Goal: Find specific page/section: Find specific page/section

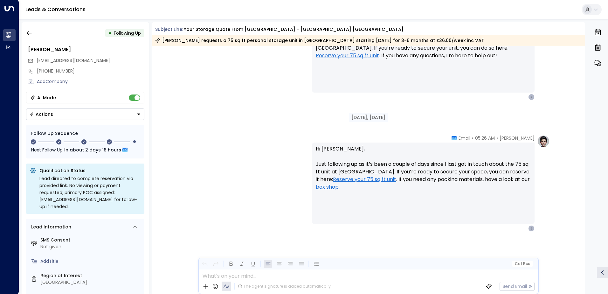
scroll to position [1007, 0]
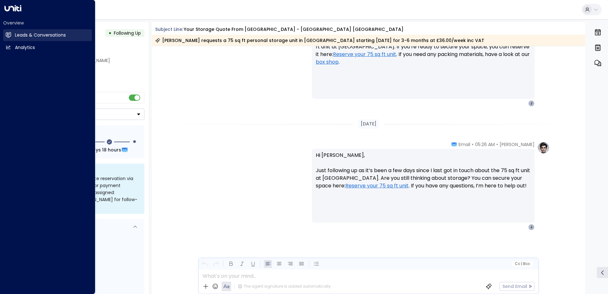
click at [7, 36] on icon at bounding box center [8, 35] width 5 height 4
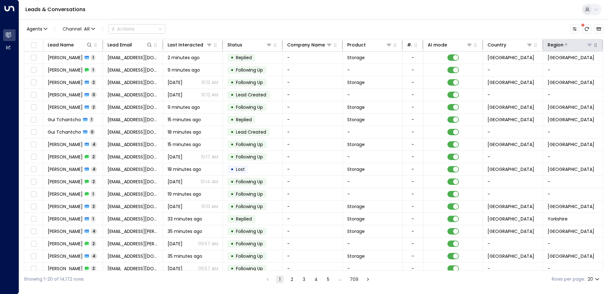
click at [588, 44] on icon at bounding box center [590, 45] width 4 height 2
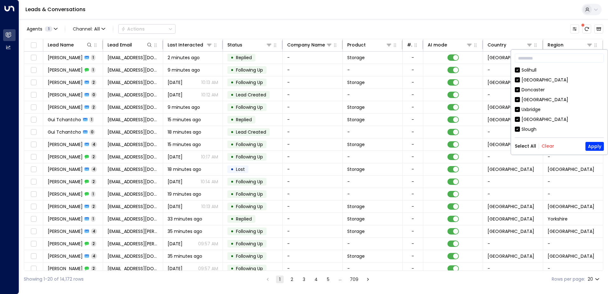
click at [545, 146] on button "Clear" at bounding box center [548, 146] width 13 height 5
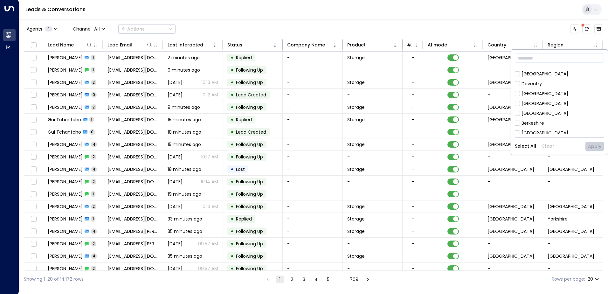
scroll to position [98, 0]
click at [532, 68] on div "[GEOGRAPHIC_DATA]" at bounding box center [545, 71] width 47 height 7
click at [595, 146] on button "Apply" at bounding box center [595, 146] width 18 height 9
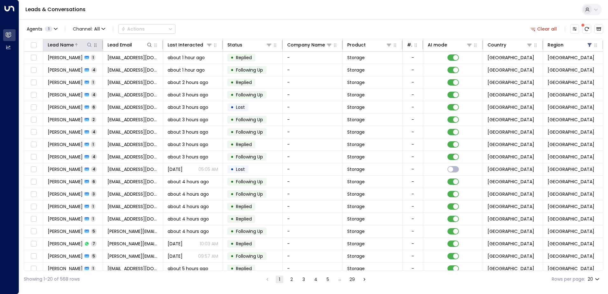
click at [91, 46] on icon at bounding box center [89, 44] width 5 height 5
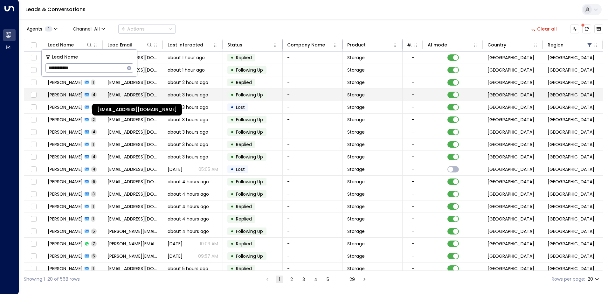
type input "**********"
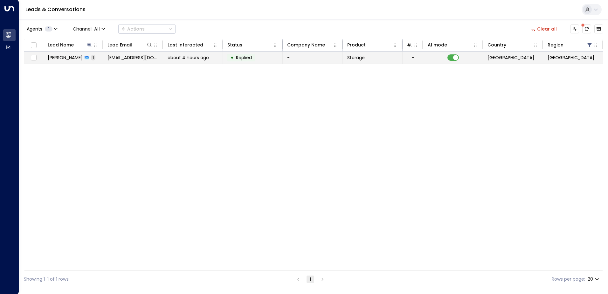
click at [258, 62] on td "• Replied" at bounding box center [253, 58] width 60 height 12
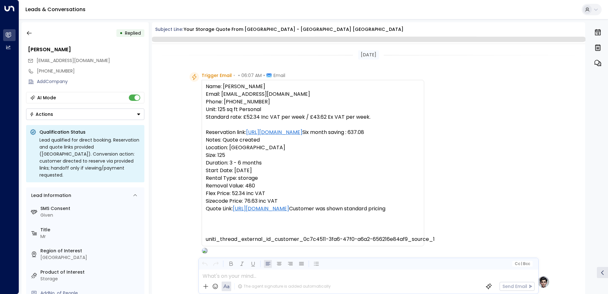
scroll to position [240, 0]
